Goal: Task Accomplishment & Management: Complete application form

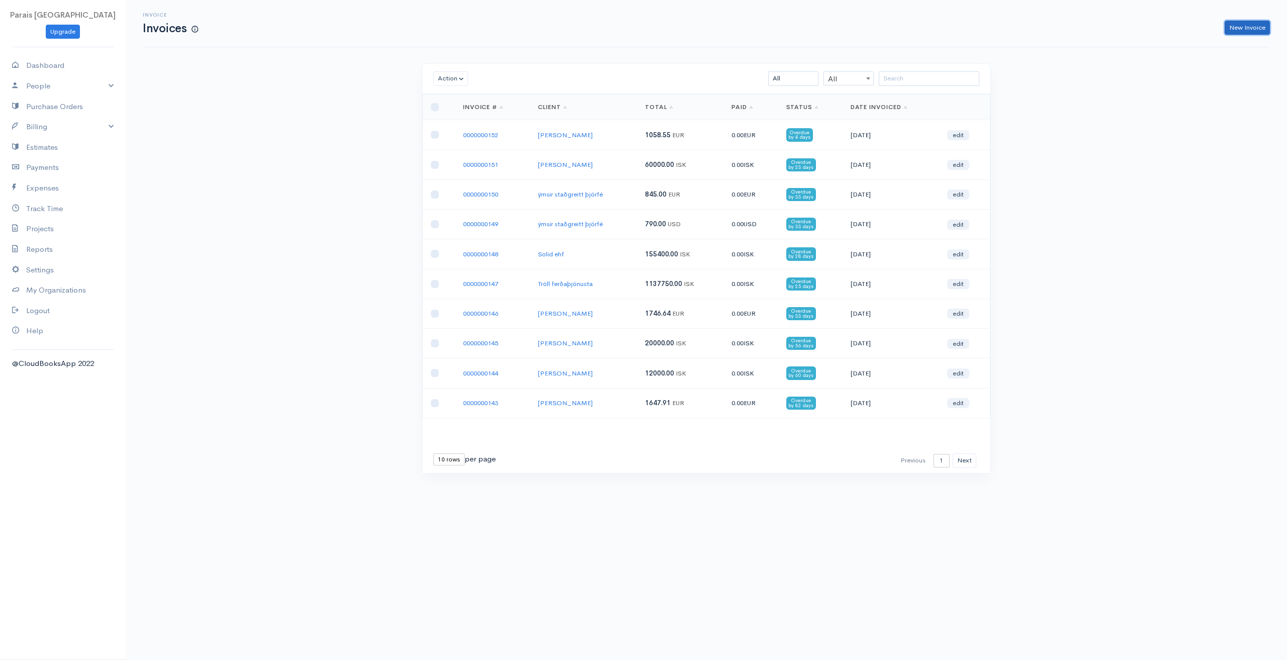
click at [1231, 28] on link "New Invoice" at bounding box center [1247, 28] width 45 height 15
select select "[GEOGRAPHIC_DATA]"
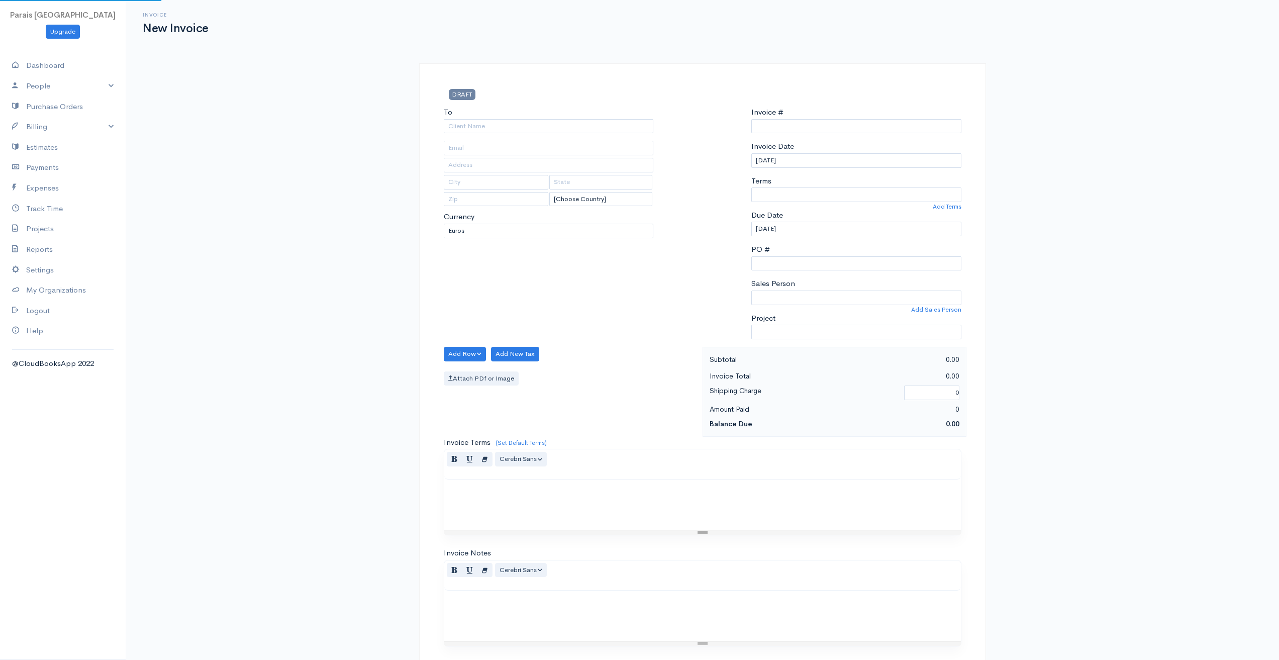
type input "0000000153"
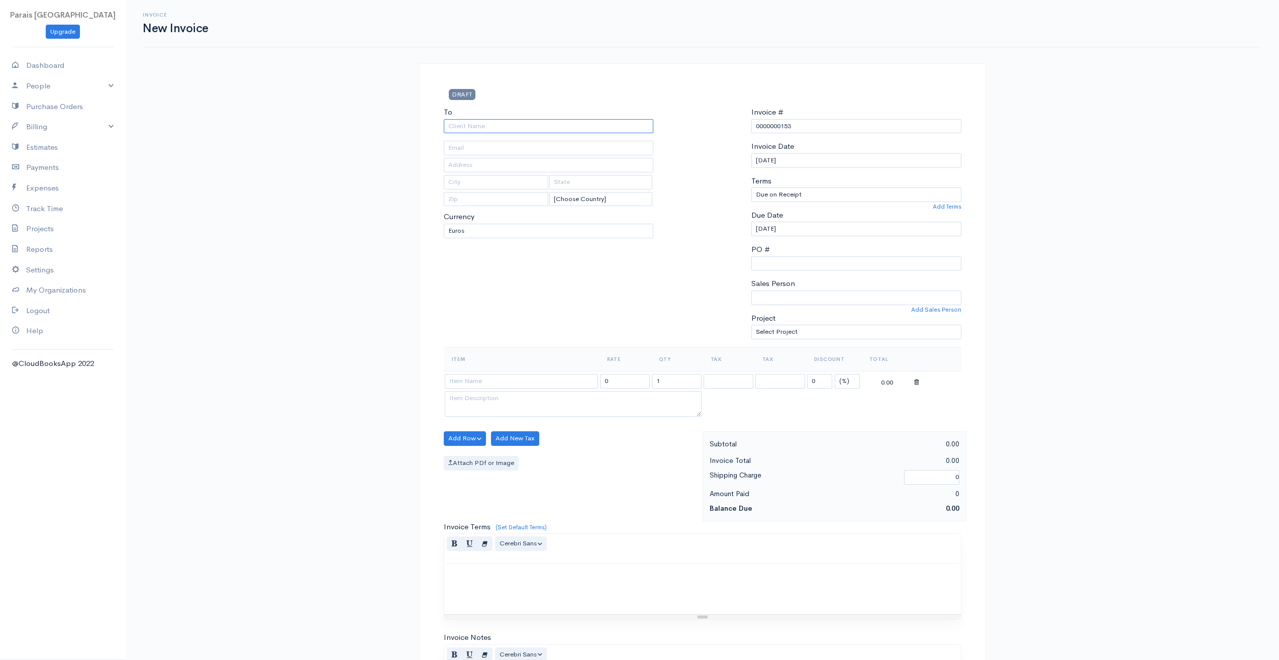
click at [557, 128] on input "To" at bounding box center [549, 126] width 210 height 15
paste input "4411150400"
type input "Bustravel Iceland kt 4411150400"
type input "vilhelm@bustravel.is"
click at [466, 168] on input "text" at bounding box center [549, 165] width 210 height 15
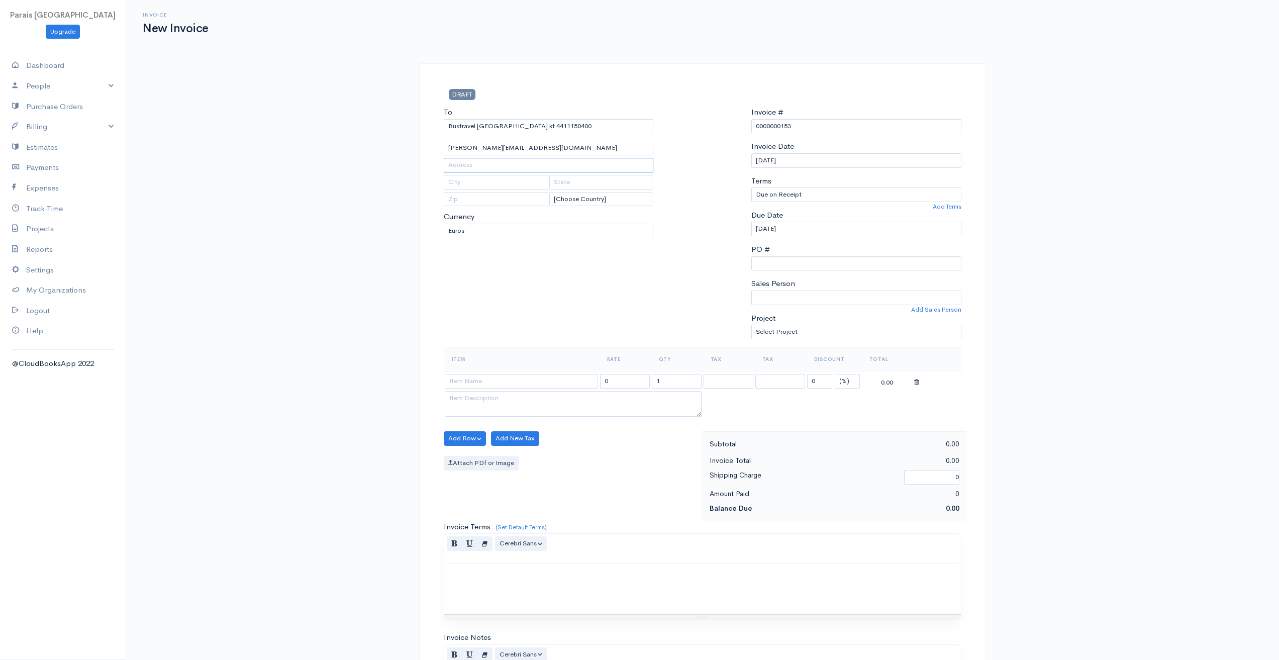
paste input "Skógarhlíð 10"
type input "Skógarhlíð 10"
click at [465, 183] on input "text" at bounding box center [496, 182] width 105 height 15
type input "105 Reykjavik"
drag, startPoint x: 496, startPoint y: 180, endPoint x: 371, endPoint y: 166, distance: 125.5
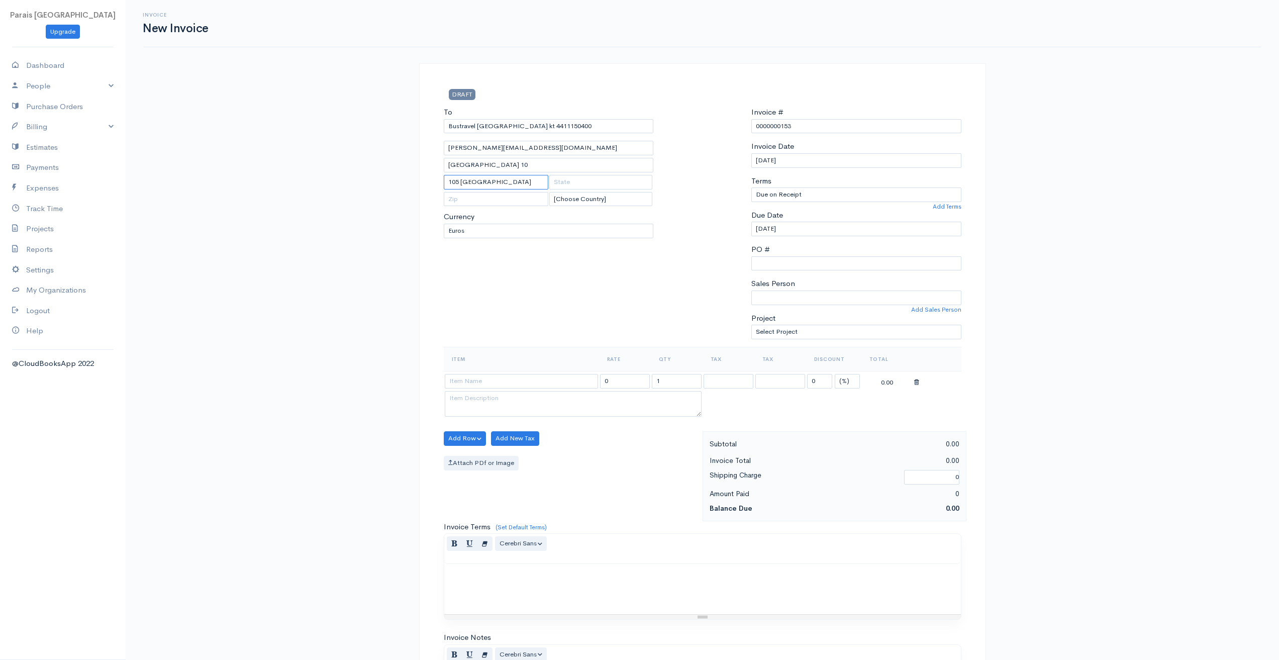
click at [371, 166] on div "Invoice New Invoice DRAFT To Bustravel Iceland kt 4411150400 vilhelm@bustravel.…" at bounding box center [703, 434] width 1154 height 869
type input "Reykjavík"
type input "105"
select select "ISK"
click at [801, 261] on td "30" at bounding box center [796, 262] width 17 height 15
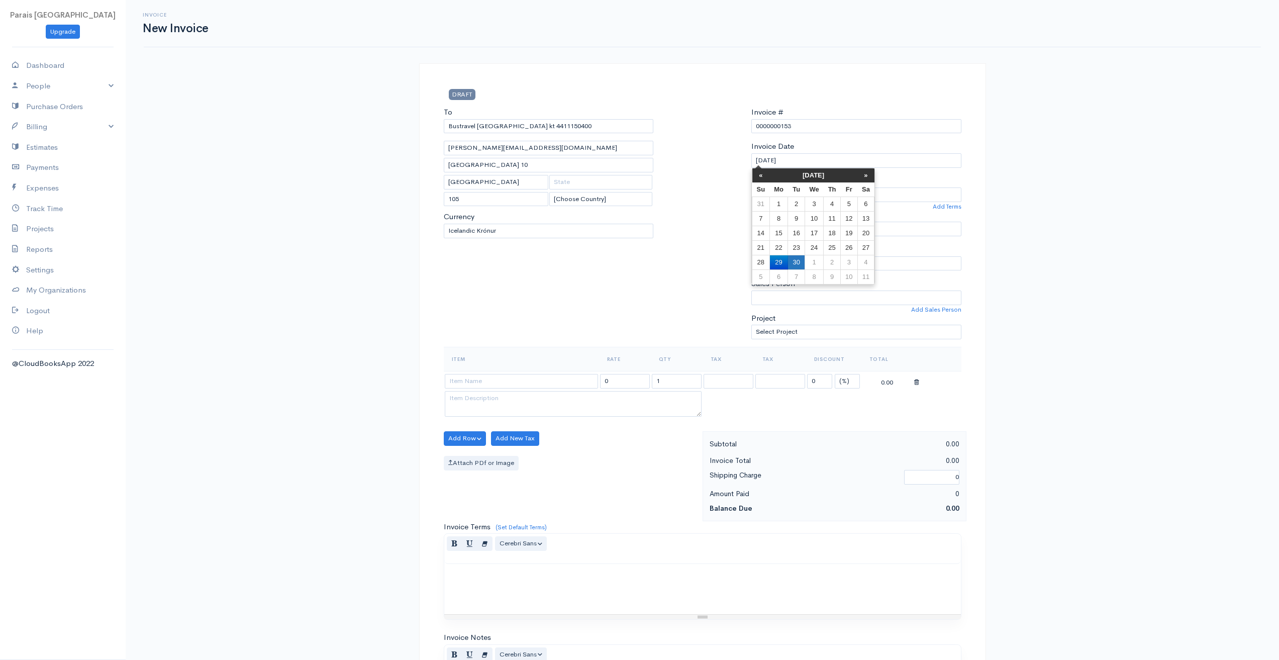
type input "30-09-2025"
click at [789, 229] on input "30-09-2025" at bounding box center [857, 229] width 210 height 15
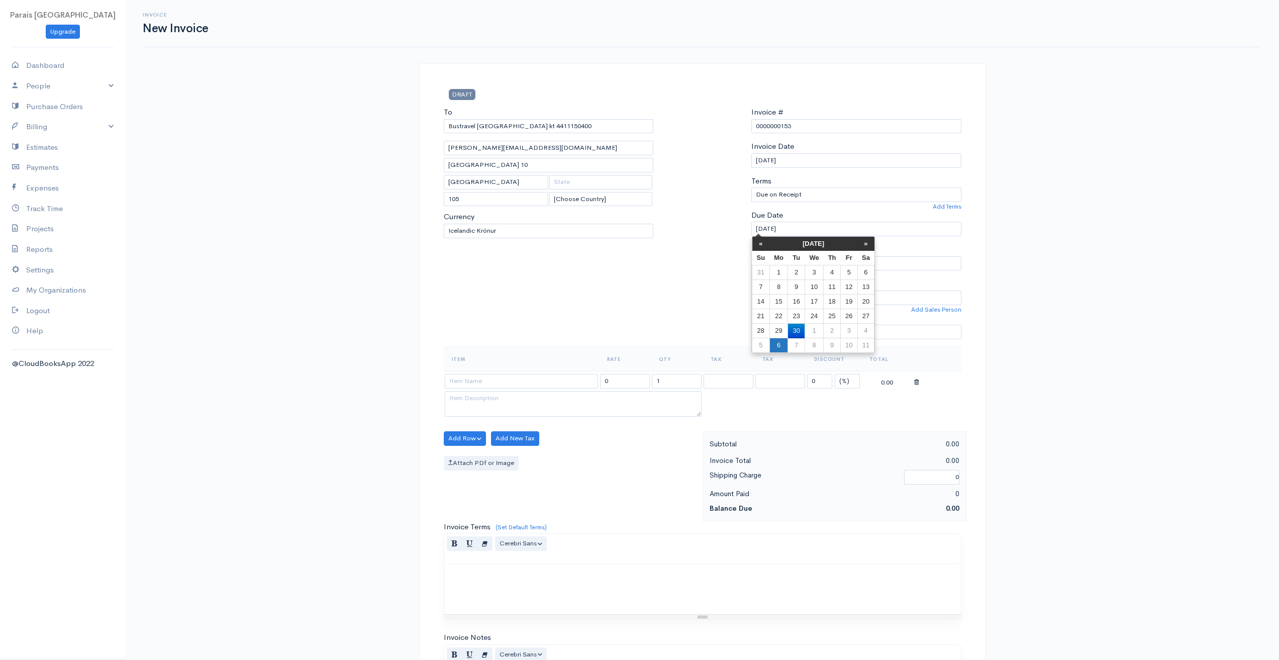
click at [778, 345] on td "6" at bounding box center [779, 345] width 19 height 15
type input "06-10-2025"
click at [675, 265] on div at bounding box center [703, 227] width 88 height 240
click at [802, 299] on select "Elias Karevski" at bounding box center [857, 298] width 210 height 15
select select "Elias Karevski"
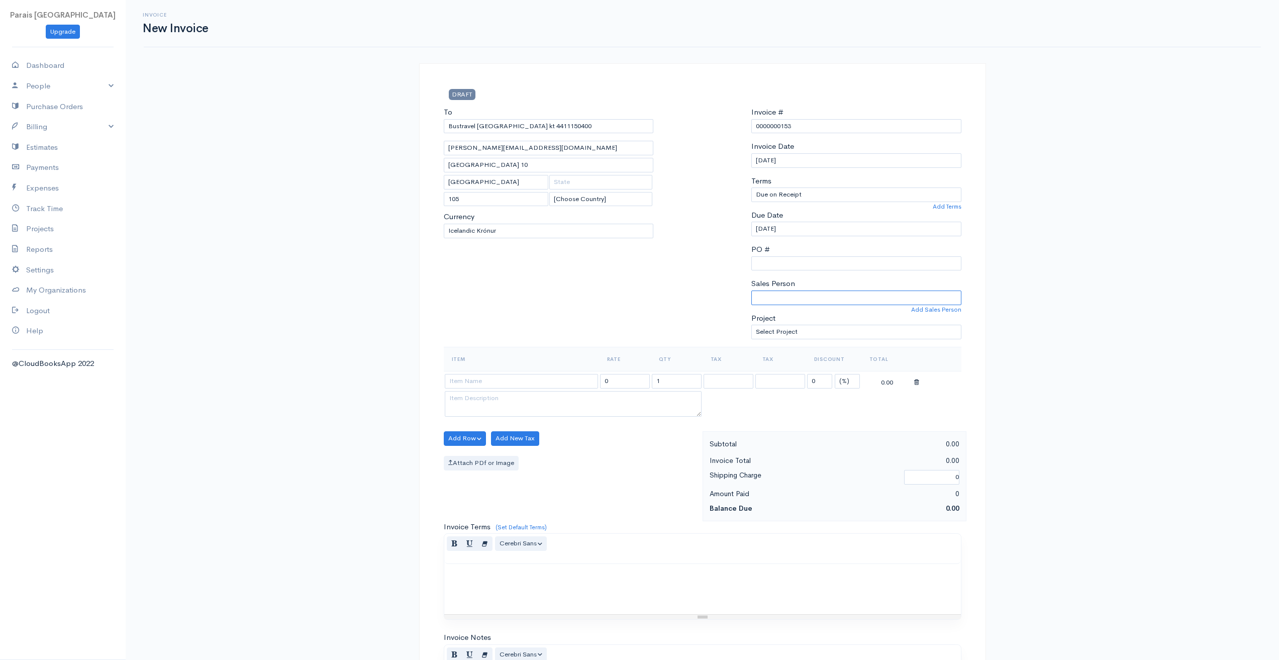
click at [752, 291] on select "Elias Karevski" at bounding box center [857, 298] width 210 height 15
click at [658, 309] on div "To Bustravel Iceland kt 4411150400 vilhelm@bustravel.is Skógarhlíð 10 Reykjavík…" at bounding box center [549, 227] width 220 height 240
drag, startPoint x: 485, startPoint y: 385, endPoint x: 472, endPoint y: 372, distance: 18.8
click at [485, 385] on input at bounding box center [521, 381] width 153 height 15
type input "20.09 Volcano Hike"
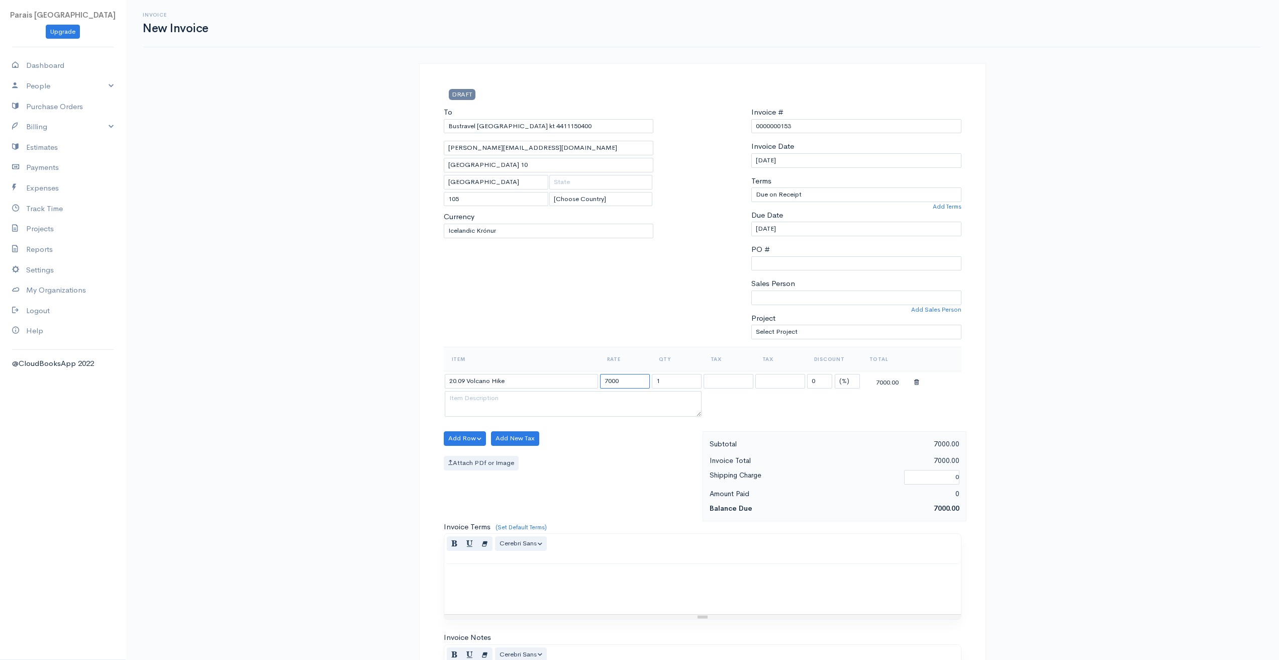
type input "7000"
type input "10.33"
select select "11.000"
click at [467, 440] on button "Add Row" at bounding box center [465, 438] width 43 height 15
click at [485, 454] on link "Add Item Row" at bounding box center [483, 459] width 79 height 18
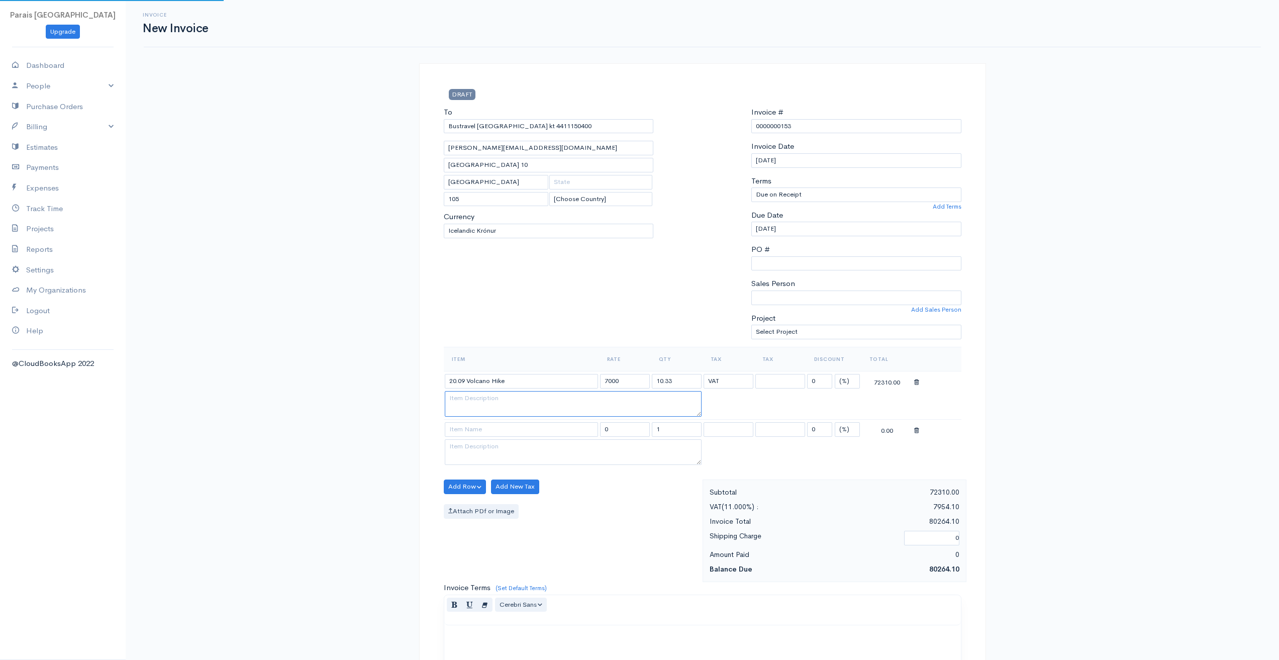
click at [472, 405] on textarea at bounding box center [573, 404] width 257 height 26
click at [465, 432] on input at bounding box center [521, 429] width 153 height 15
type input "24.09 Volcano Hike Elías K"
click at [514, 380] on input "20.09 Volcano Hike" at bounding box center [521, 381] width 153 height 15
type input "20.09 Volcano Hike Elías K"
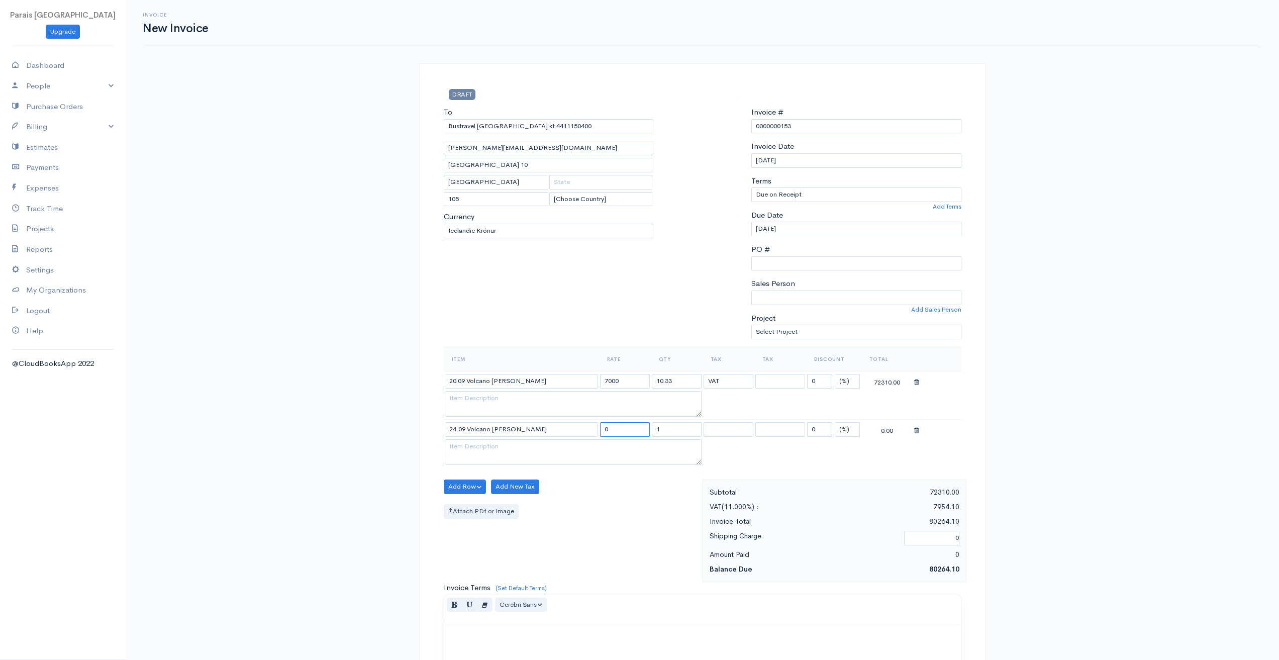
click at [621, 433] on input "0" at bounding box center [625, 429] width 50 height 15
drag, startPoint x: 622, startPoint y: 432, endPoint x: 534, endPoint y: 410, distance: 90.6
click at [551, 416] on tbody "20.09 Volcano Hike Elías K 7000 10.33 VAT VAT 0 (%) Flat 72310.00 24.09 Volcano…" at bounding box center [703, 419] width 518 height 97
type input "7000"
type input "10.33"
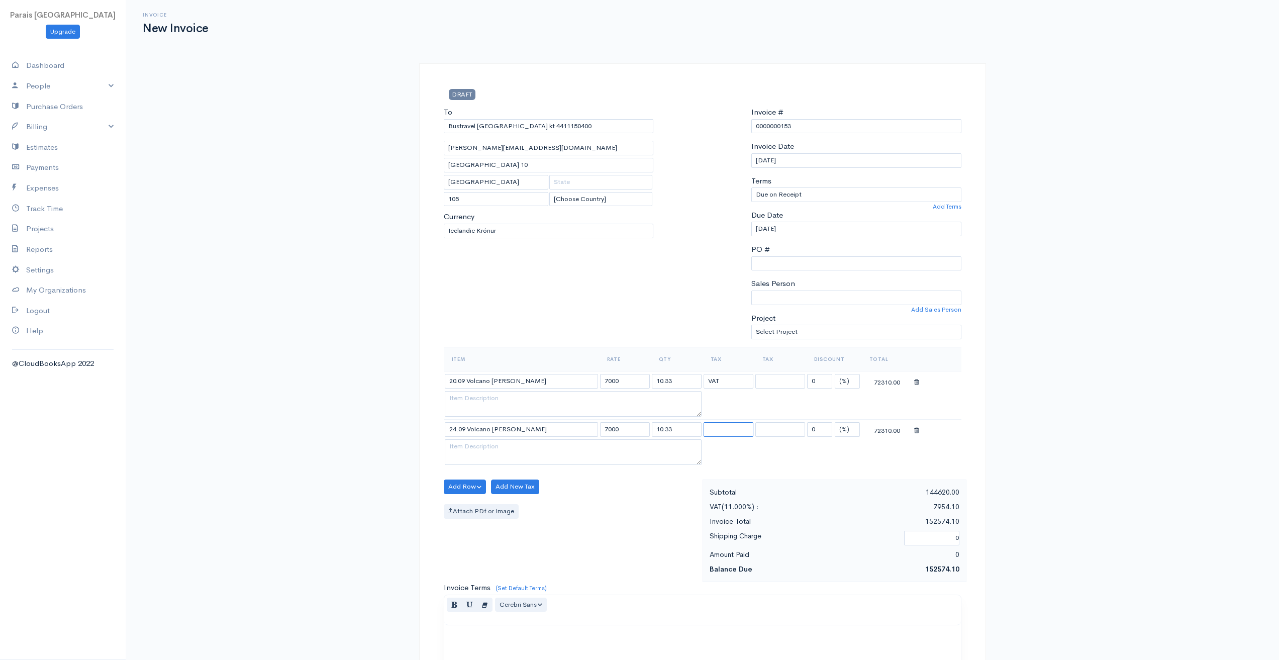
select select "11.000"
click at [522, 160] on input "Skógarhlíð 10" at bounding box center [549, 165] width 210 height 15
type input "Skógarhlíð 10 b.t. Bogi Guðmundsson"
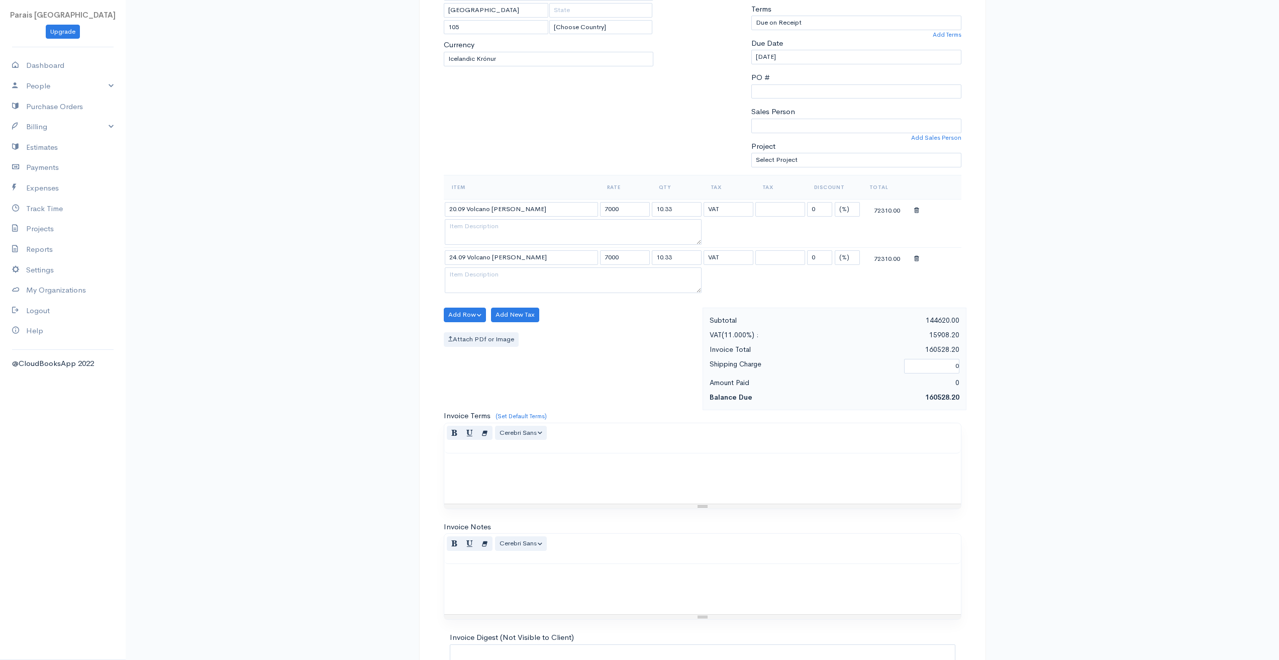
scroll to position [270, 0]
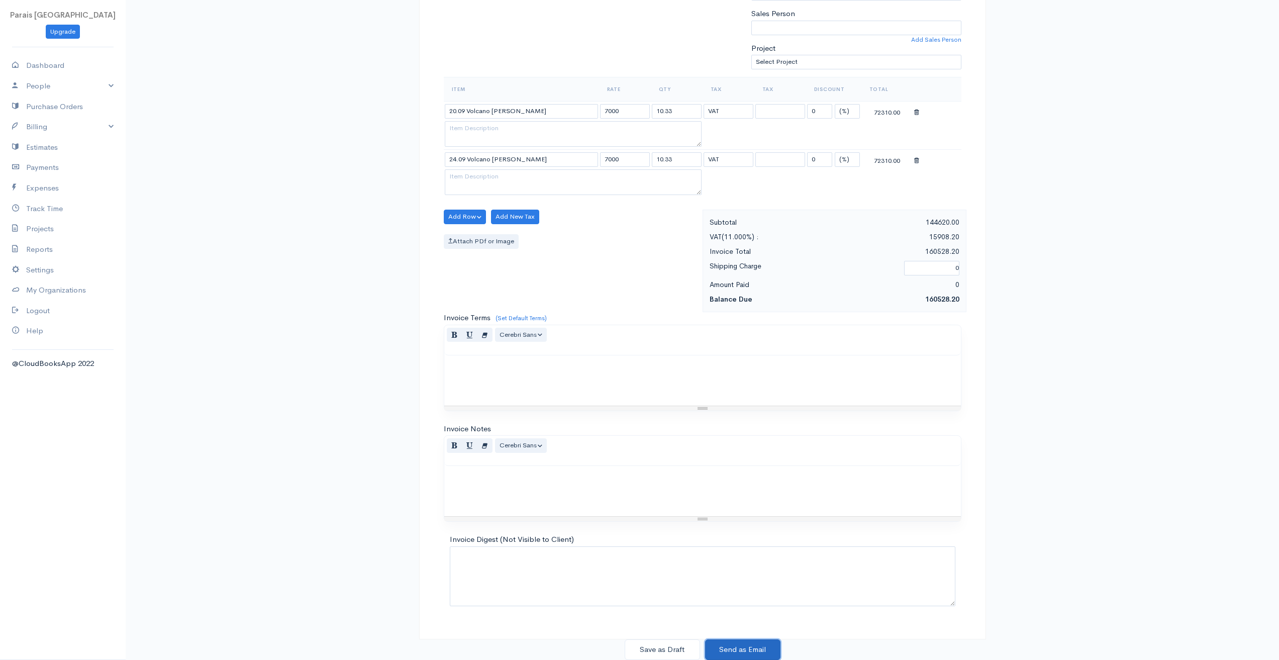
click at [750, 647] on button "Send as Email" at bounding box center [742, 649] width 75 height 21
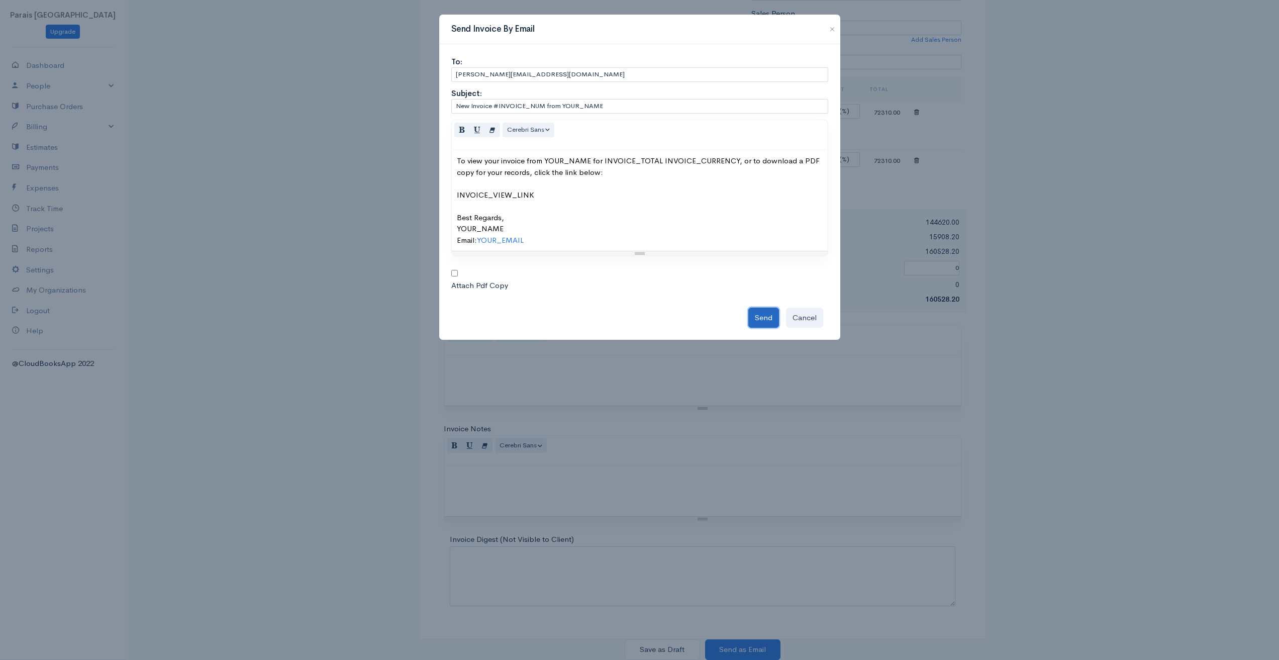
click at [766, 320] on button "Send" at bounding box center [764, 318] width 31 height 21
click at [770, 322] on div "Send Cancel" at bounding box center [639, 316] width 377 height 26
click at [799, 320] on button "Cancel" at bounding box center [804, 318] width 37 height 21
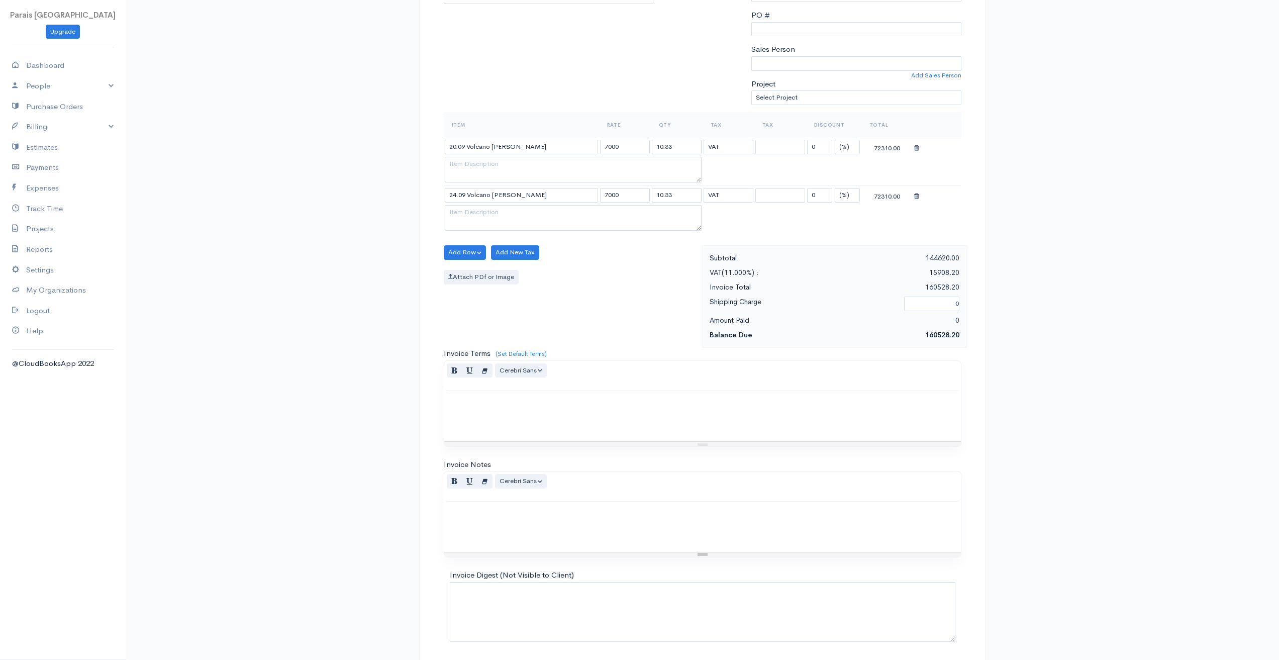
scroll to position [0, 0]
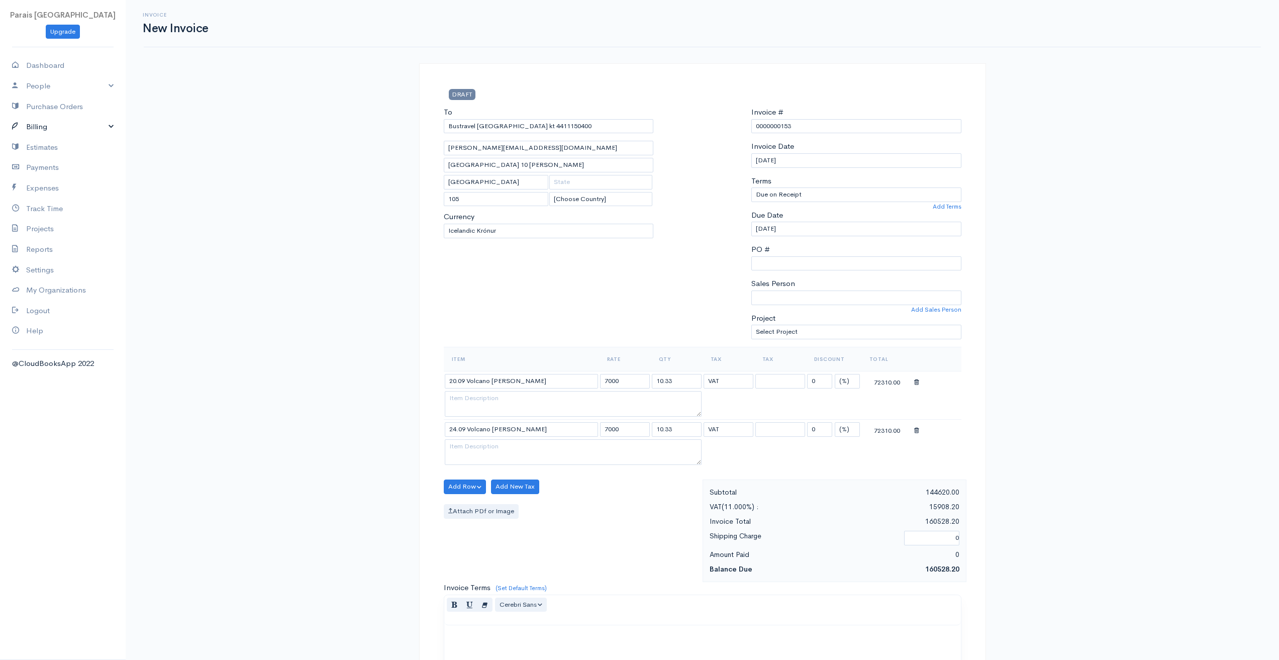
click at [46, 126] on link "Billing" at bounding box center [63, 127] width 126 height 21
click at [43, 148] on link "Invoice" at bounding box center [63, 146] width 126 height 18
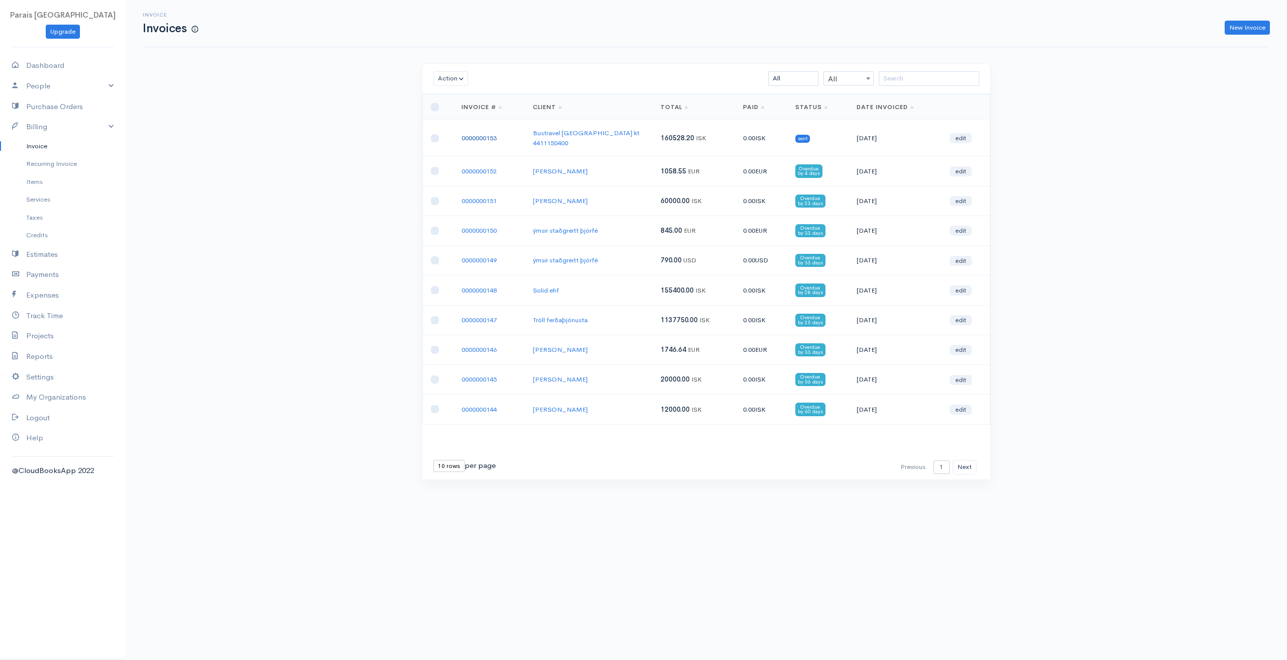
click at [486, 134] on link "0000000153" at bounding box center [478, 138] width 35 height 9
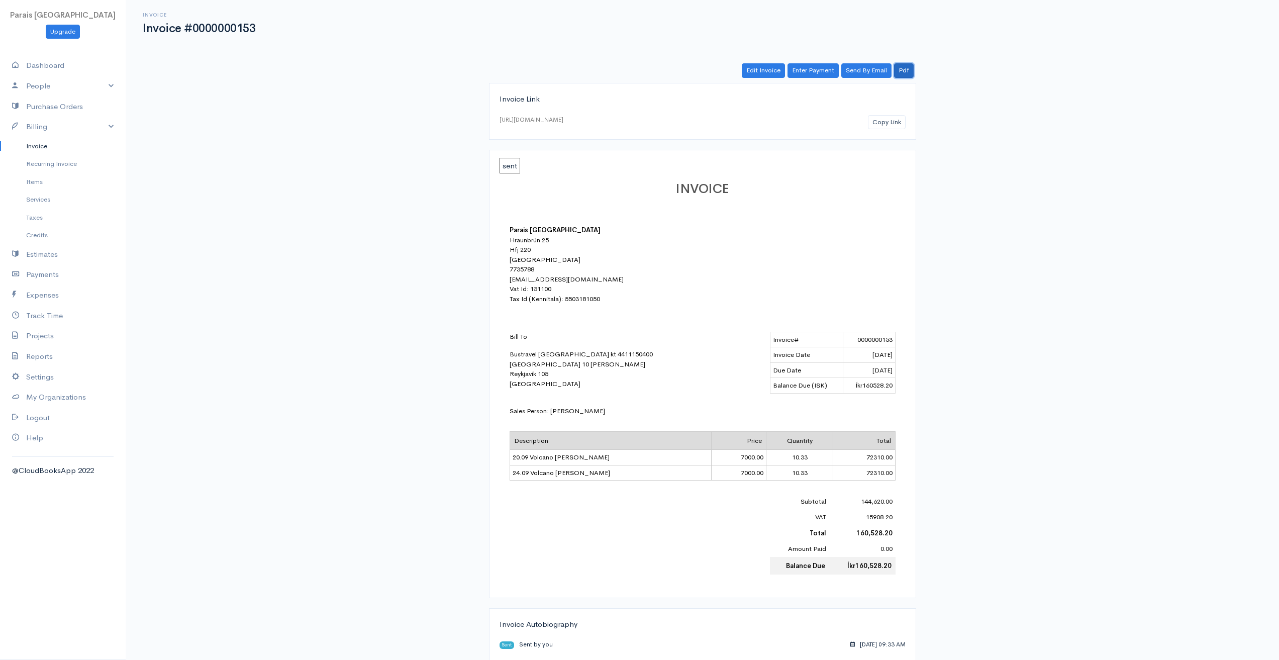
click at [908, 68] on link "Pdf" at bounding box center [904, 70] width 20 height 15
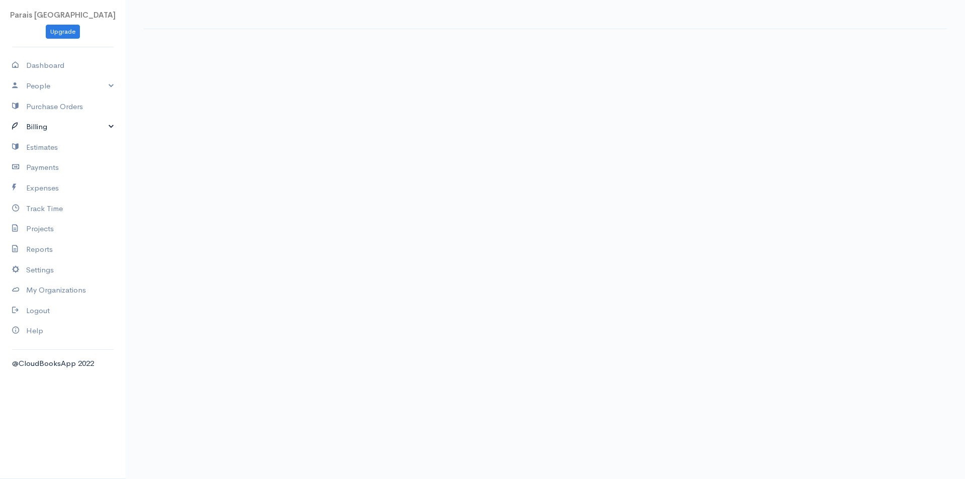
click at [62, 129] on link "Billing" at bounding box center [63, 127] width 126 height 21
click at [39, 147] on link "Invoice" at bounding box center [63, 146] width 126 height 18
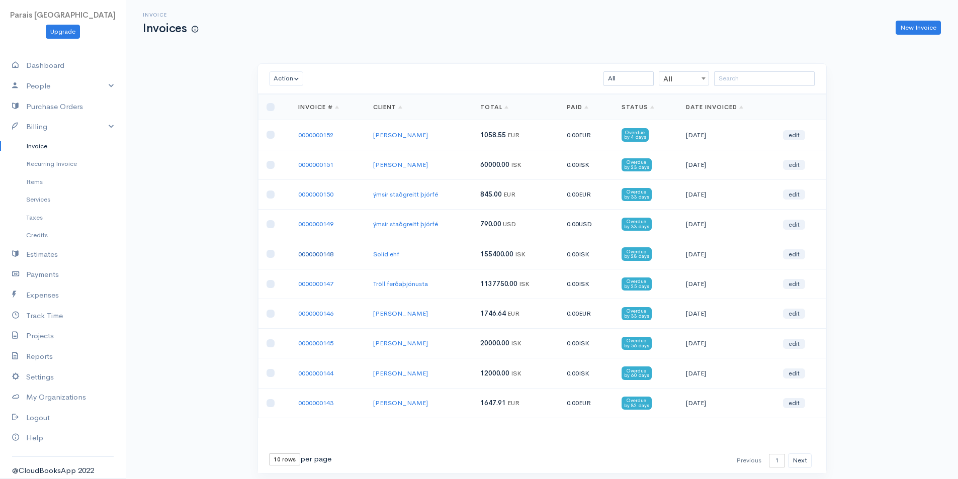
click at [333, 256] on link "0000000148" at bounding box center [315, 254] width 35 height 9
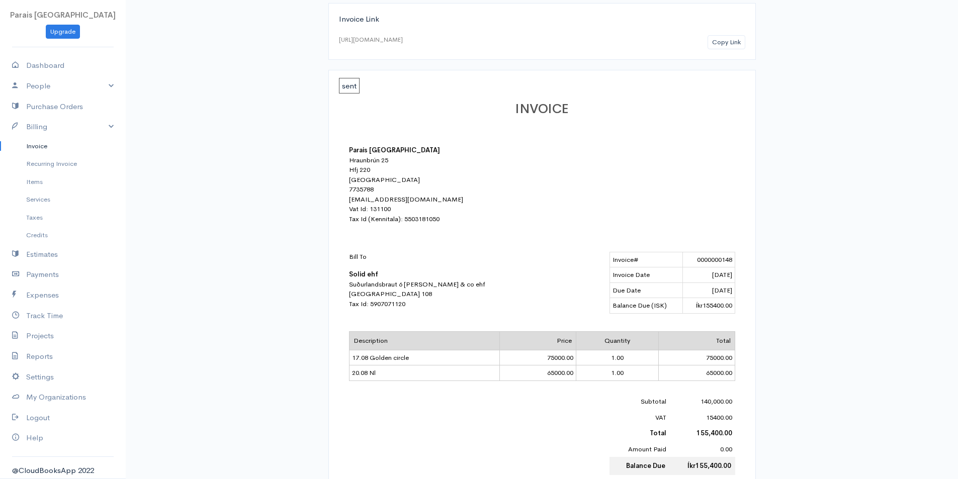
scroll to position [101, 0]
